Goal: Information Seeking & Learning: Understand process/instructions

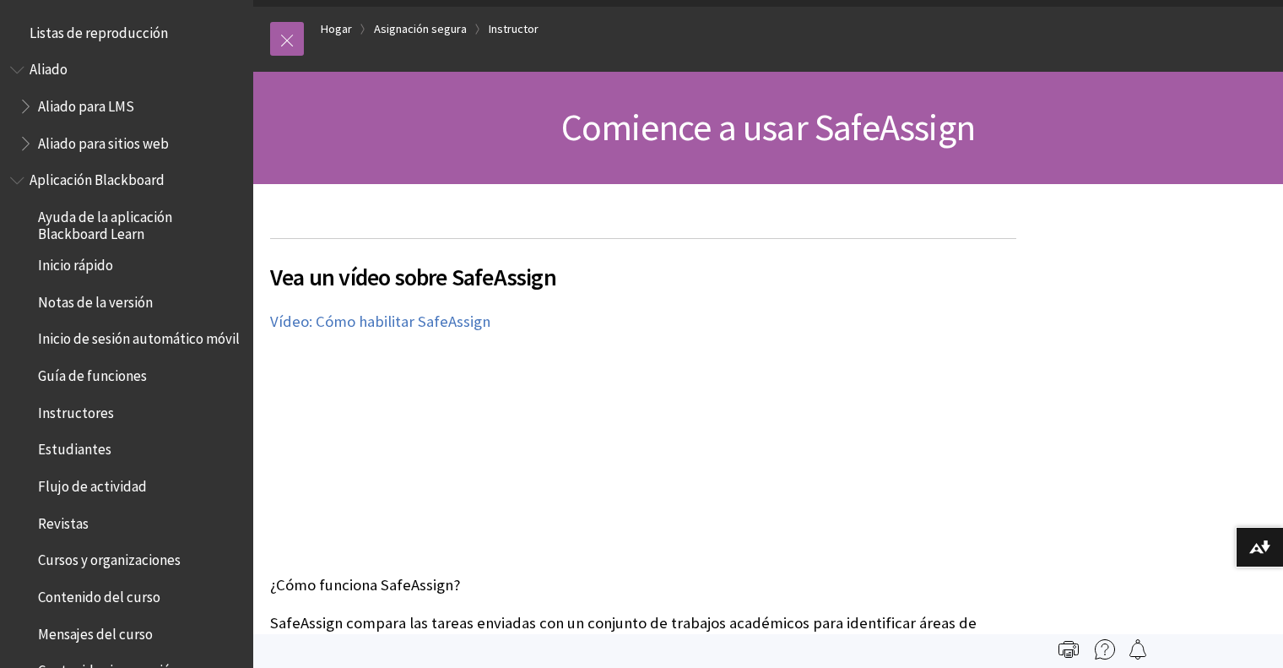
scroll to position [2032, 0]
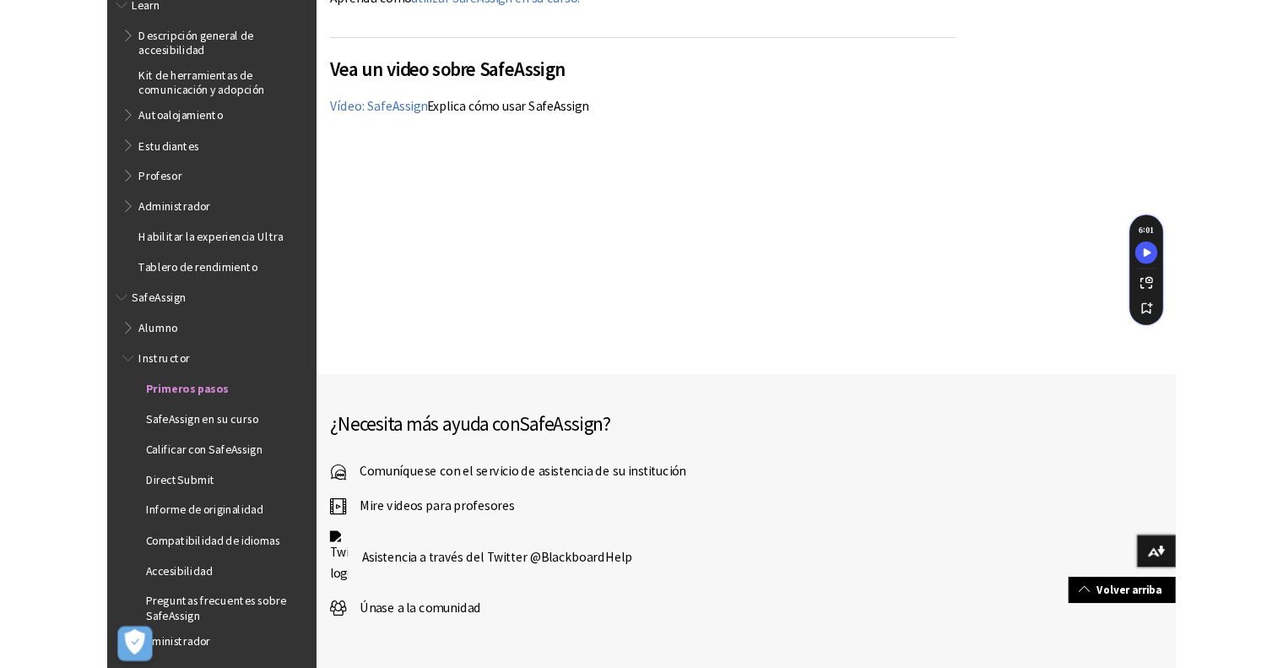
scroll to position [1444, 0]
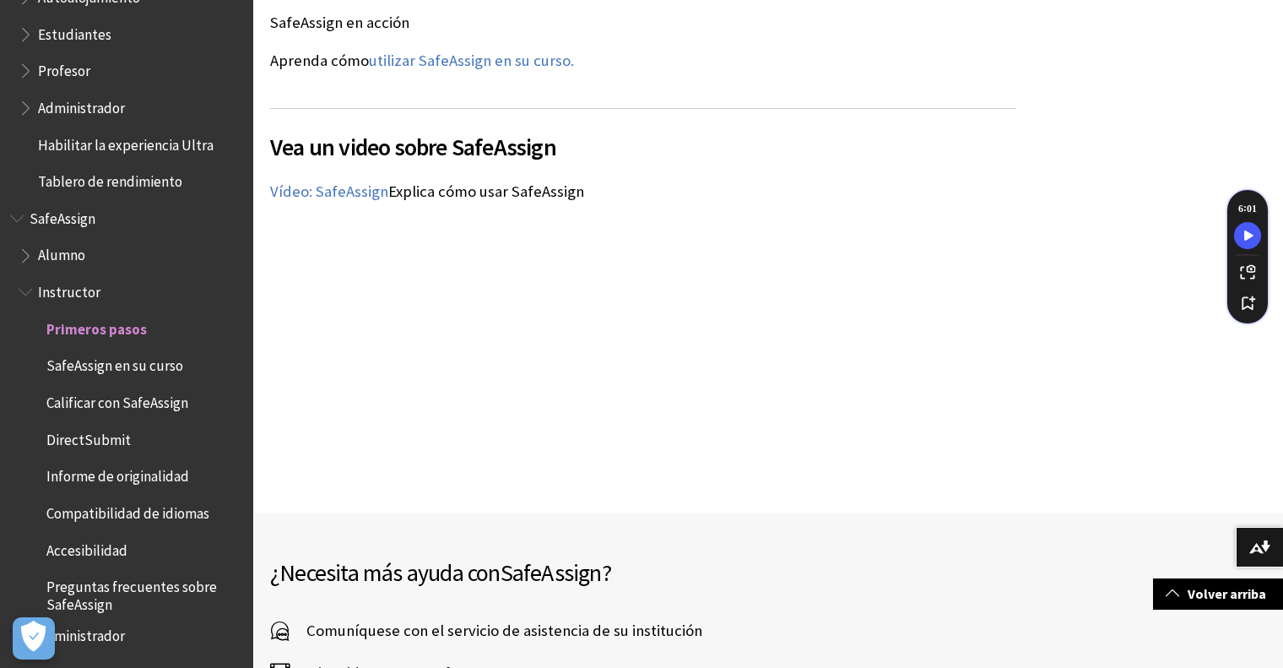
click at [184, 399] on span "Calificar con SafeAssign" at bounding box center [117, 399] width 142 height 23
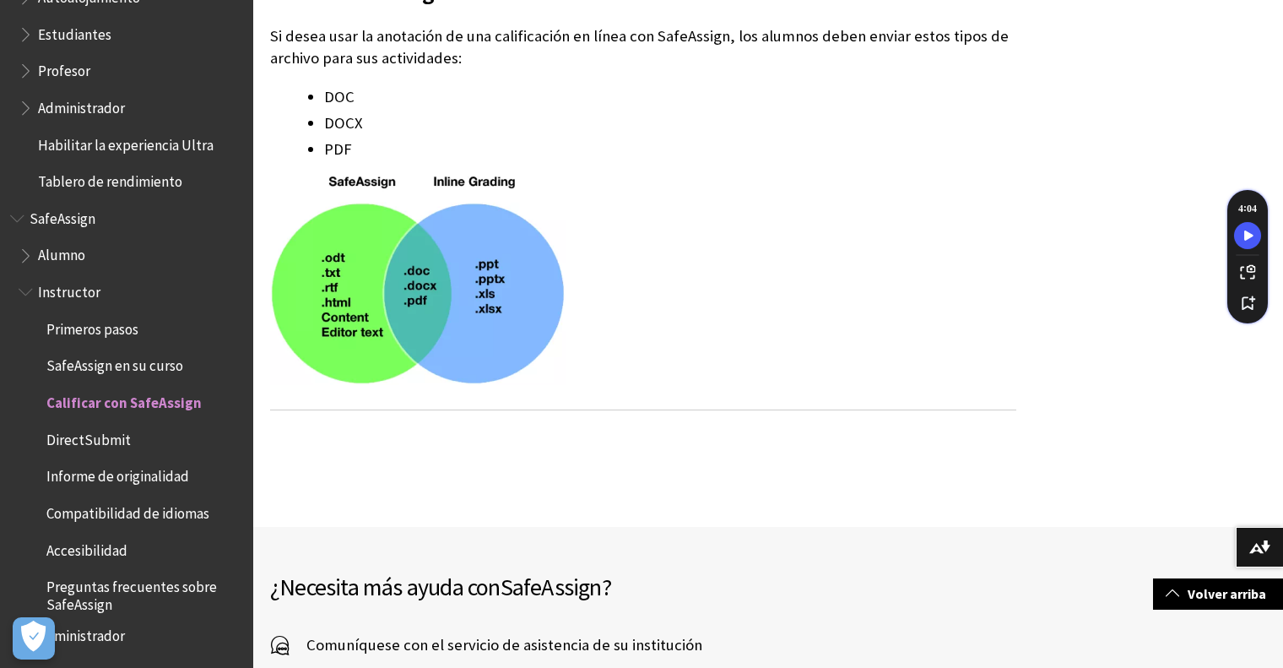
scroll to position [2954, 0]
click at [168, 536] on span "Accesibilidad" at bounding box center [135, 550] width 216 height 29
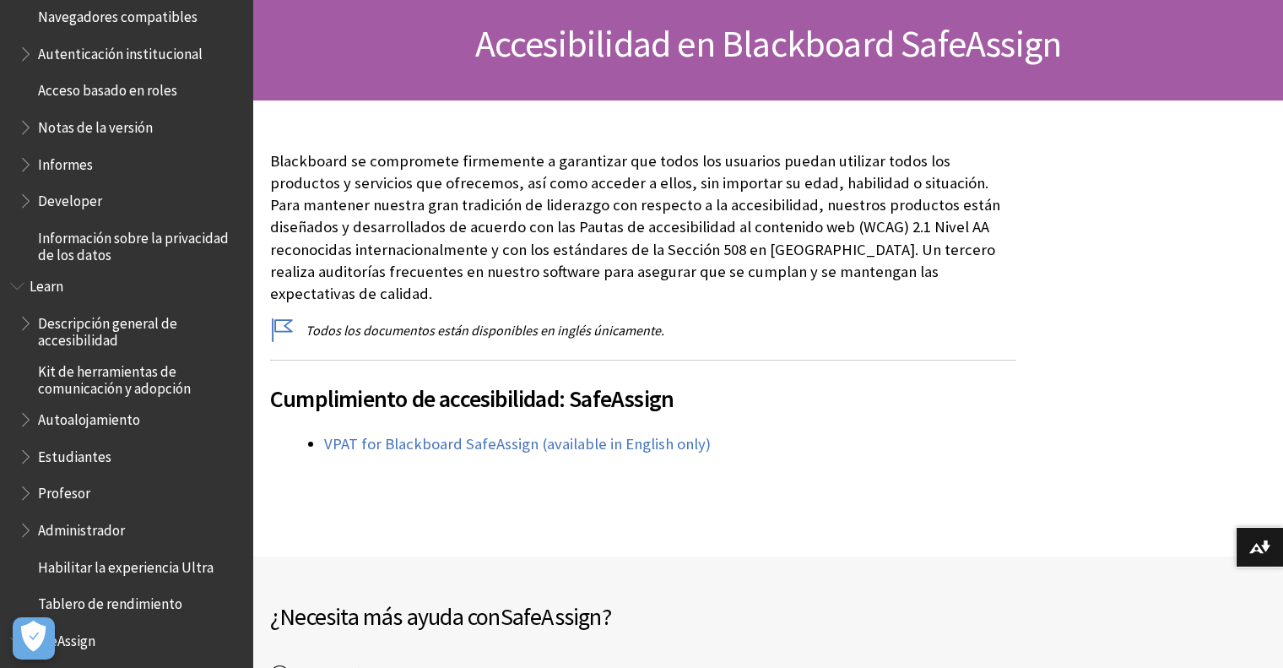
scroll to position [169, 0]
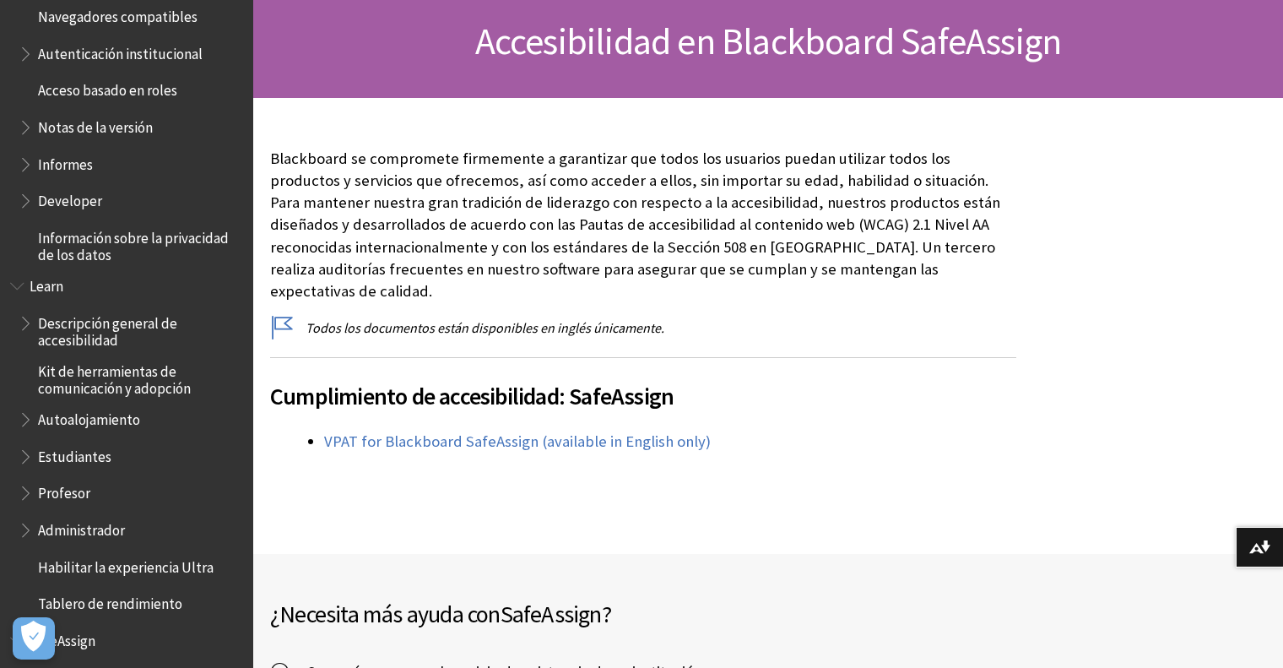
click at [99, 447] on span "Estudiantes" at bounding box center [74, 453] width 73 height 23
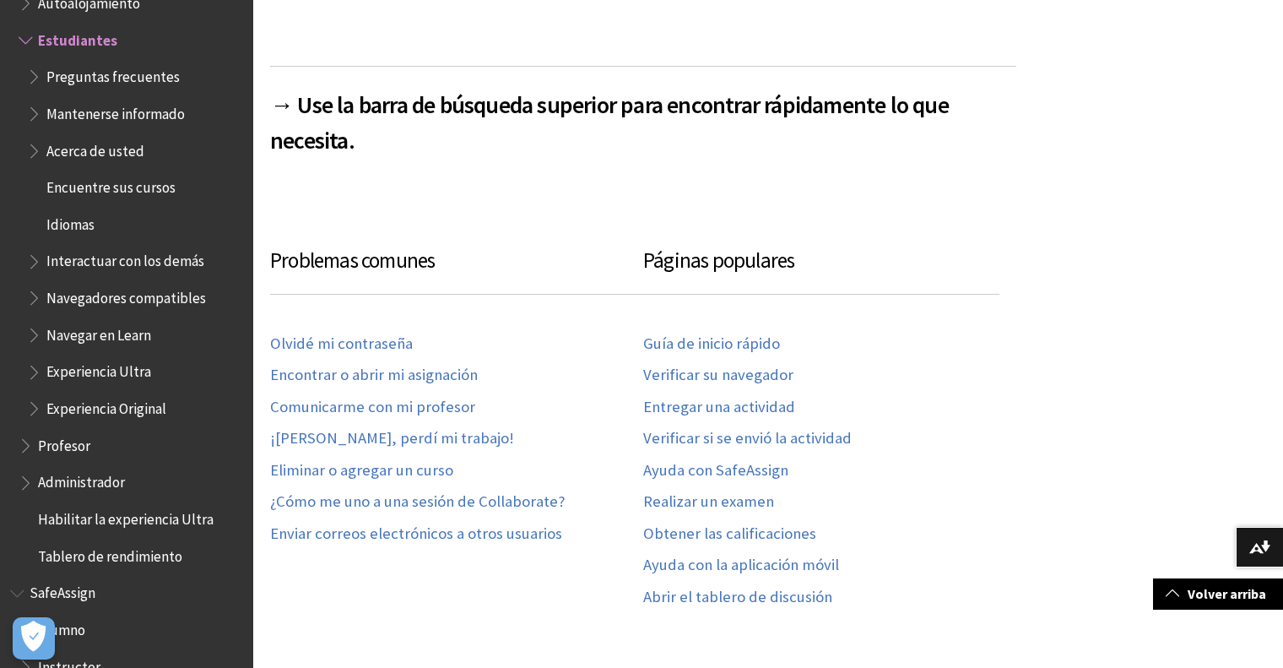
scroll to position [1013, 0]
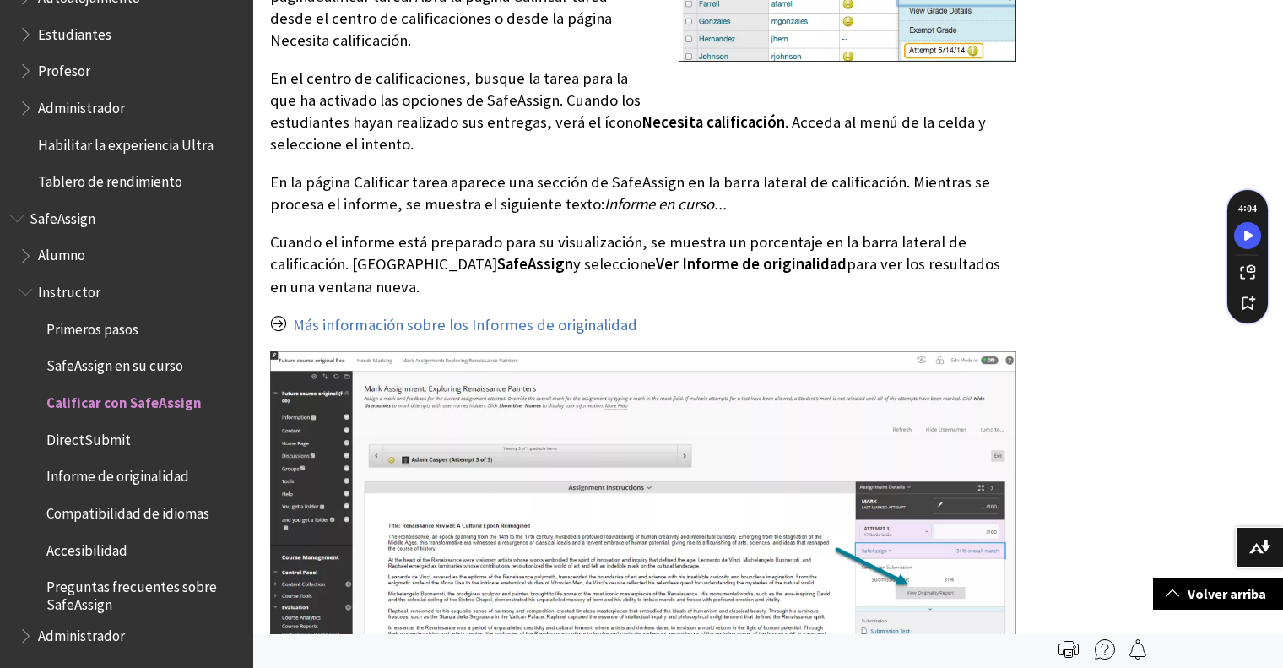
scroll to position [2110, 0]
